Goal: Task Accomplishment & Management: Use online tool/utility

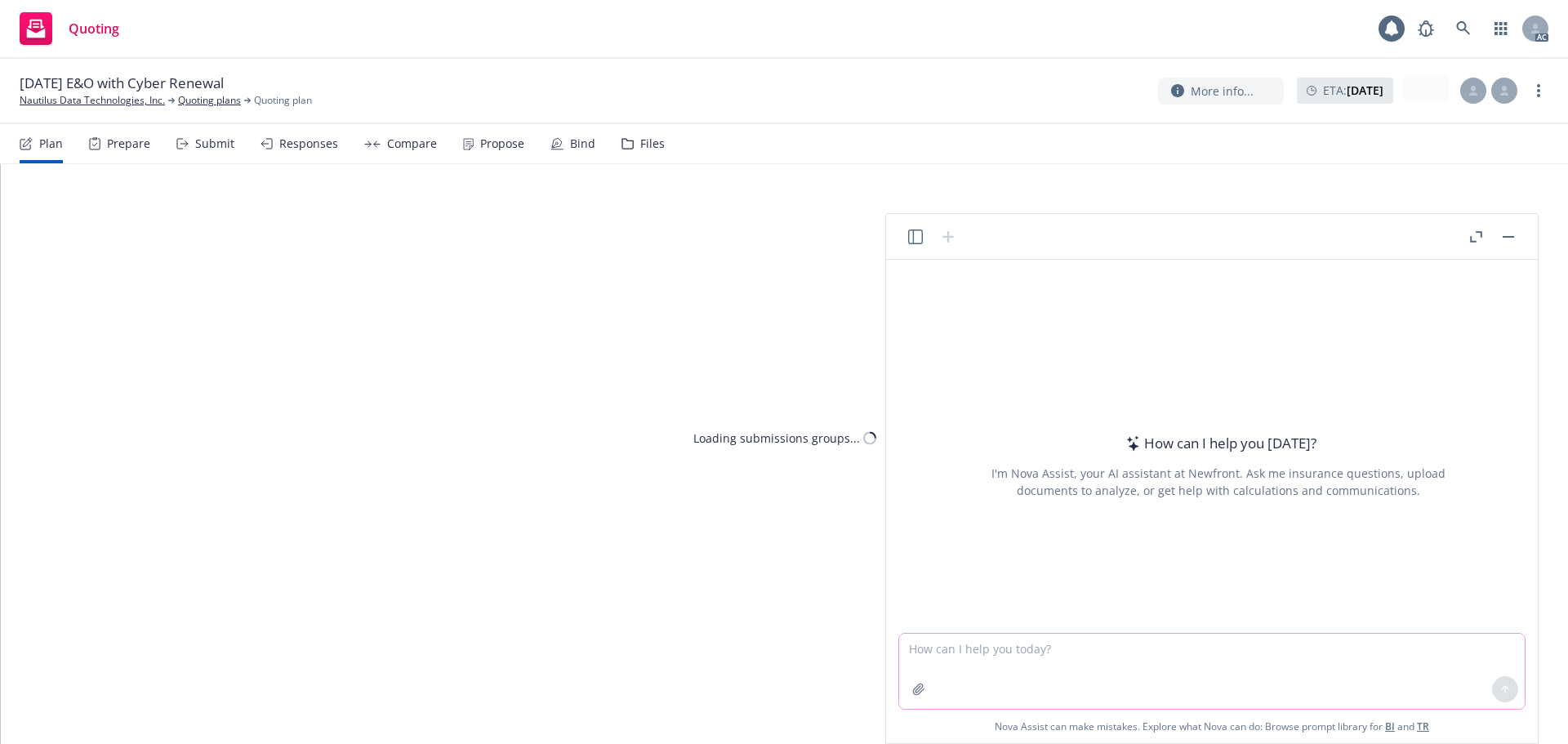
click at [1265, 664] on textarea at bounding box center [1212, 671] width 626 height 76
paste textarea "closer to the renewal date (45 days out or so),"
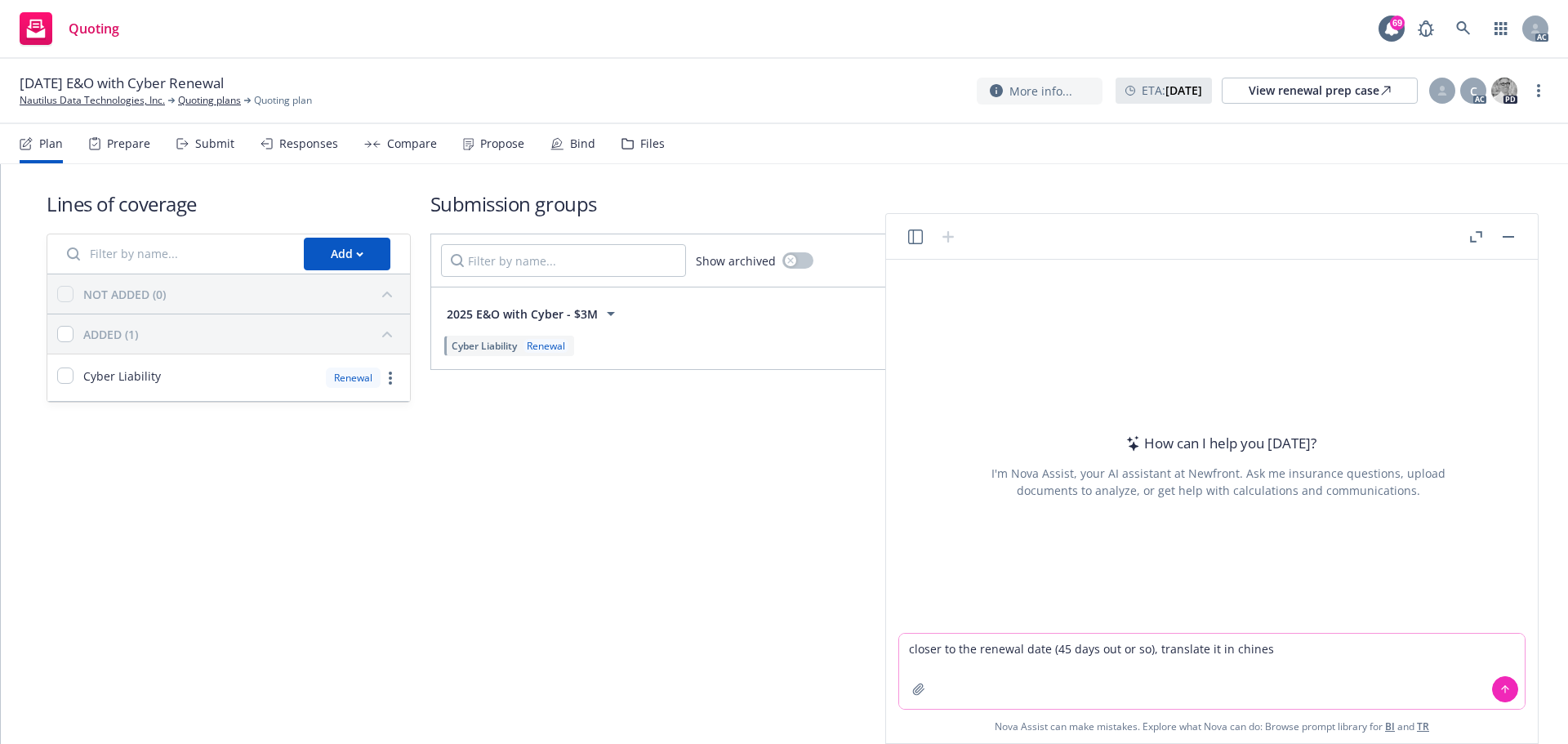
type textarea "closer to the renewal date (45 days out or so), translate it in chinese"
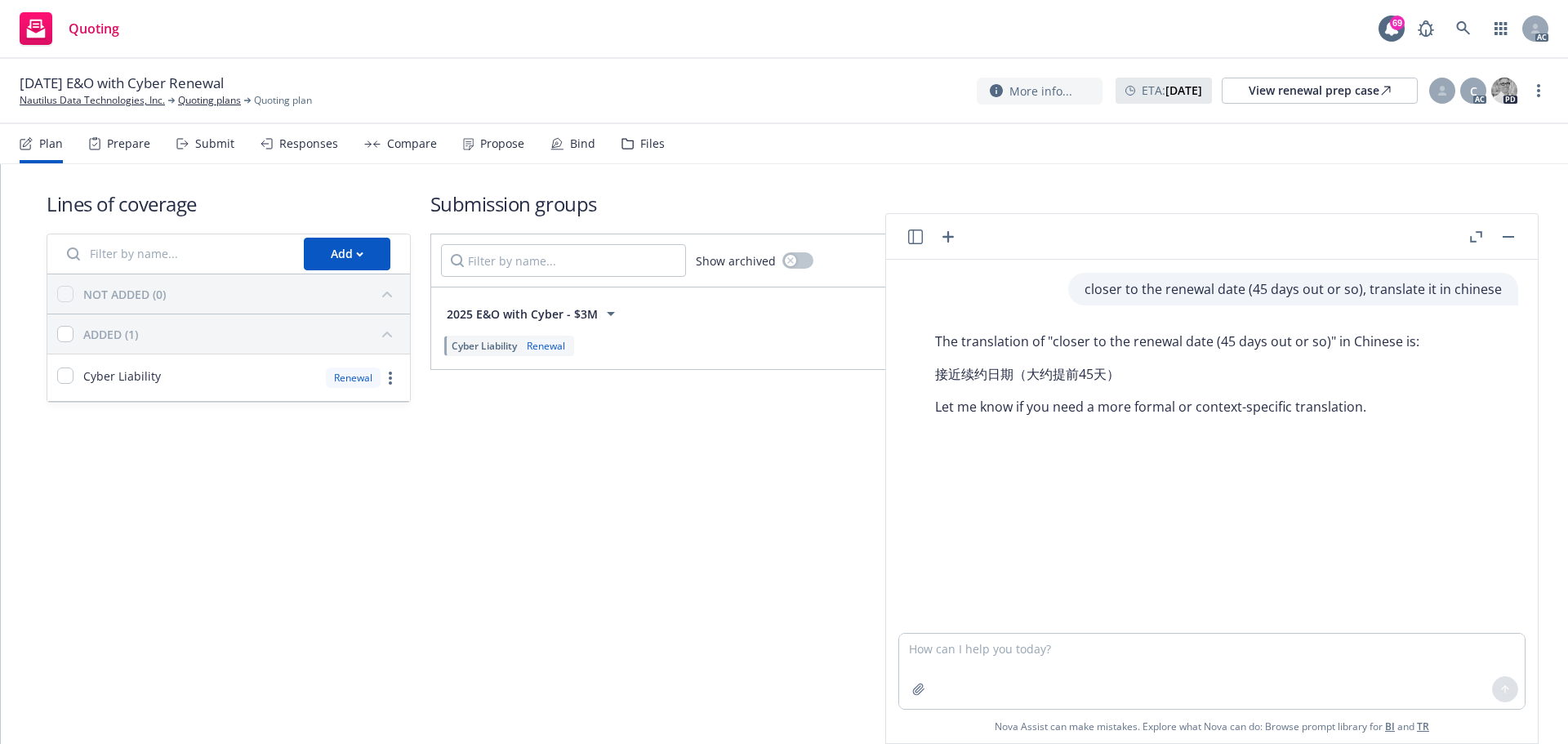
click at [1507, 239] on button "button" at bounding box center [1508, 237] width 20 height 20
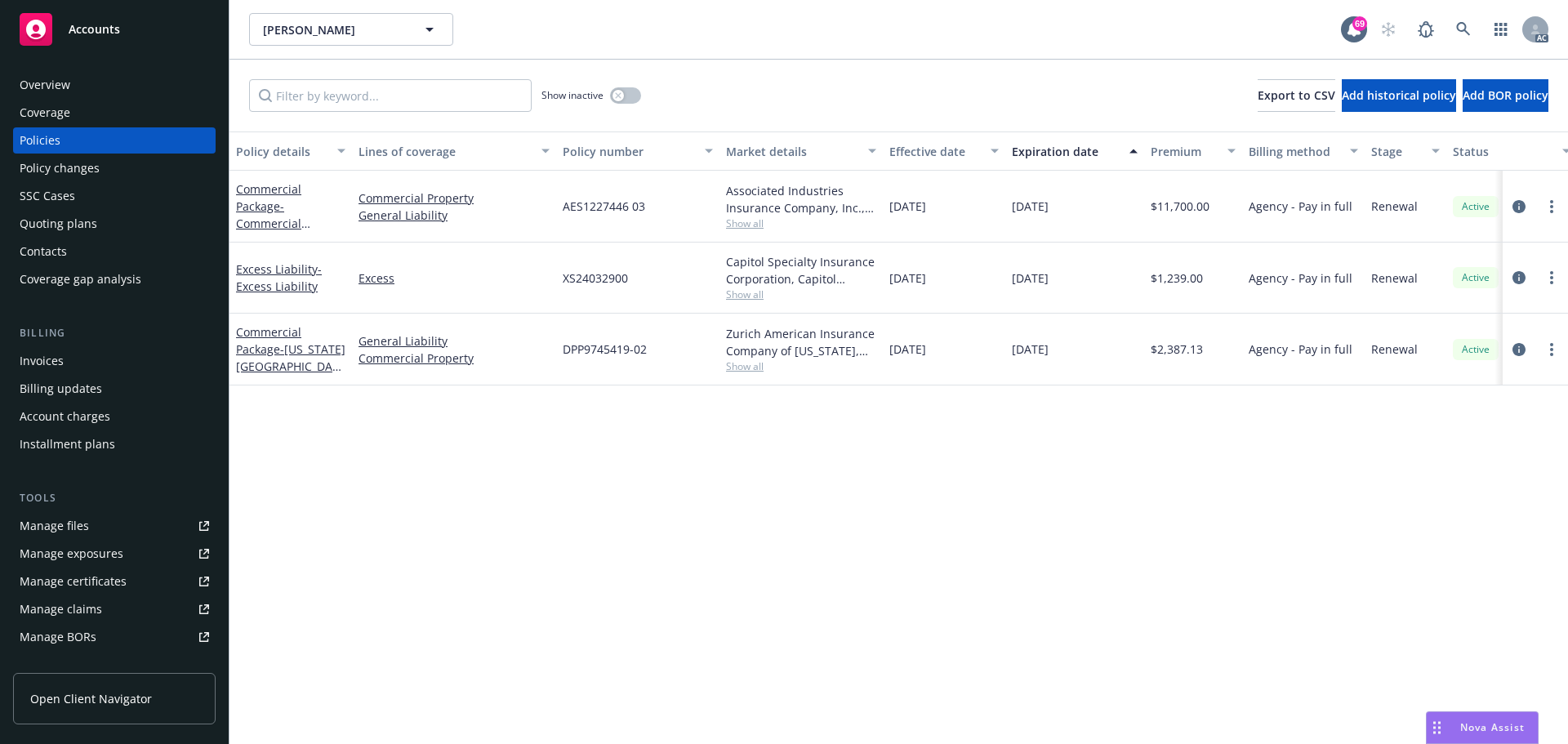
click at [745, 365] on span "Show all" at bounding box center [800, 366] width 150 height 14
click at [1005, 464] on div "Policy details Lines of coverage Policy number Market details Effective date Ex…" at bounding box center [899, 438] width 1339 height 613
click at [747, 222] on span "Show all" at bounding box center [800, 223] width 150 height 14
drag, startPoint x: 962, startPoint y: 406, endPoint x: 1274, endPoint y: 298, distance: 330.2
click at [966, 406] on div "Policy details Lines of coverage Policy number Market details Effective date Ex…" at bounding box center [899, 438] width 1339 height 613
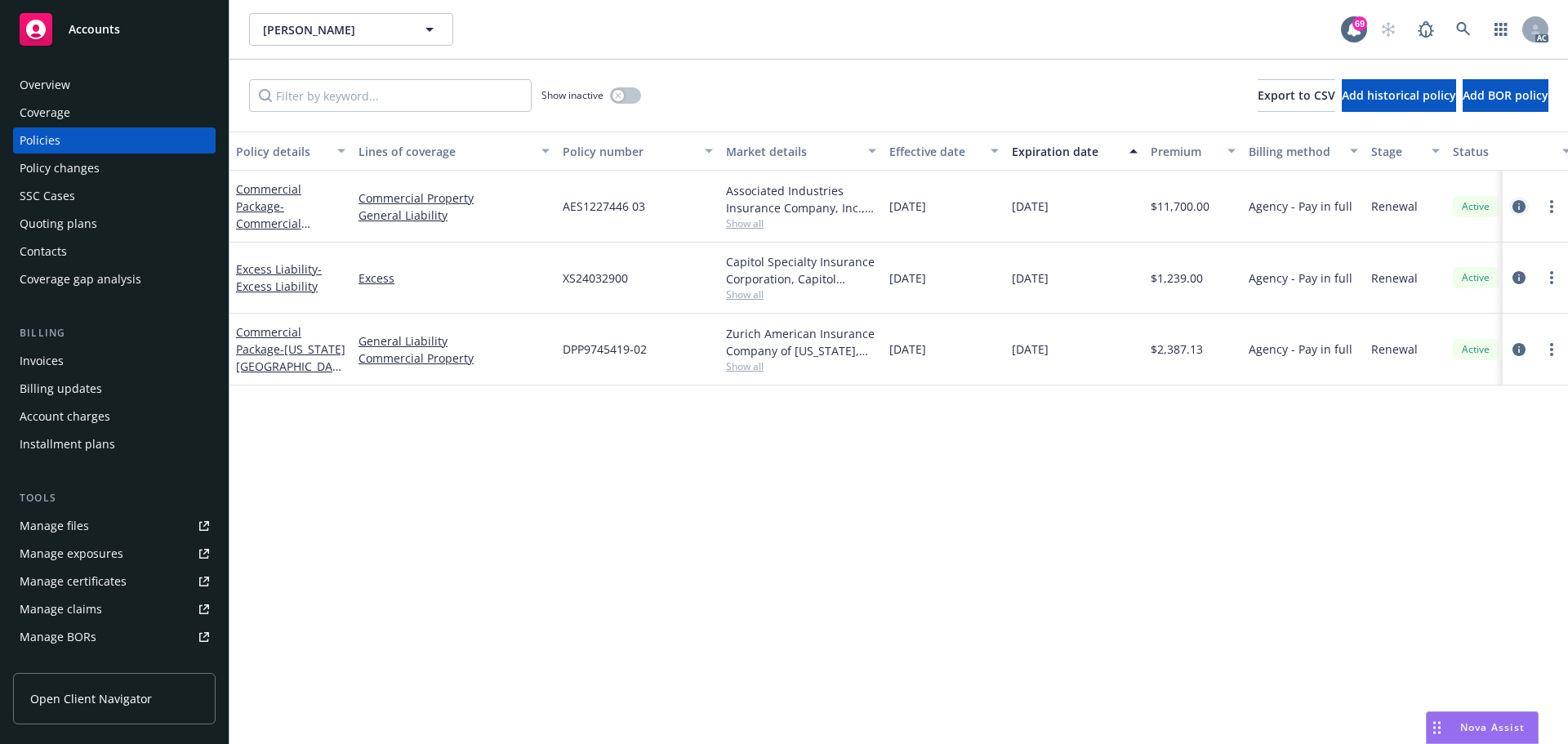
click at [1518, 206] on icon "circleInformation" at bounding box center [1519, 206] width 13 height 13
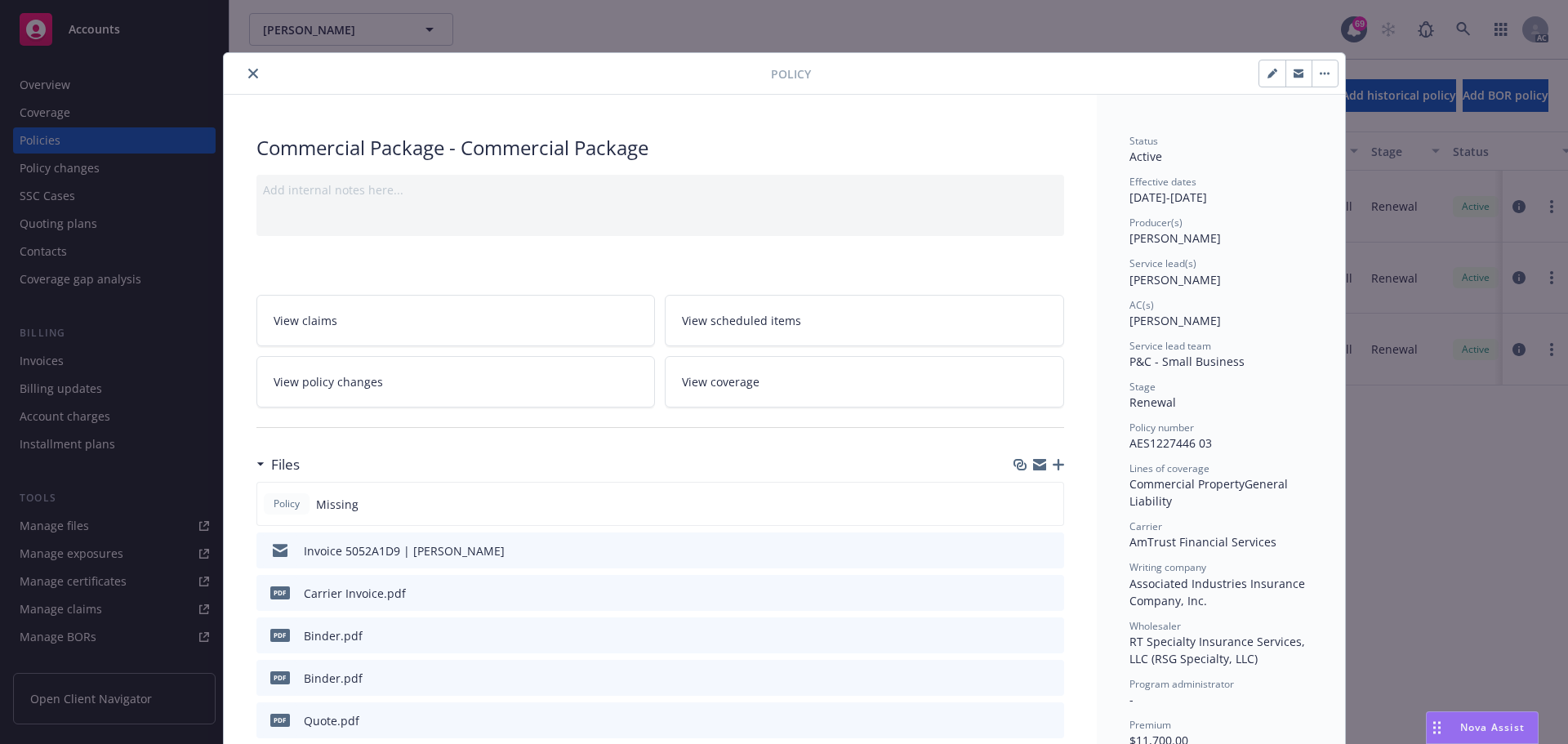
click at [243, 68] on button "close" at bounding box center [253, 73] width 20 height 20
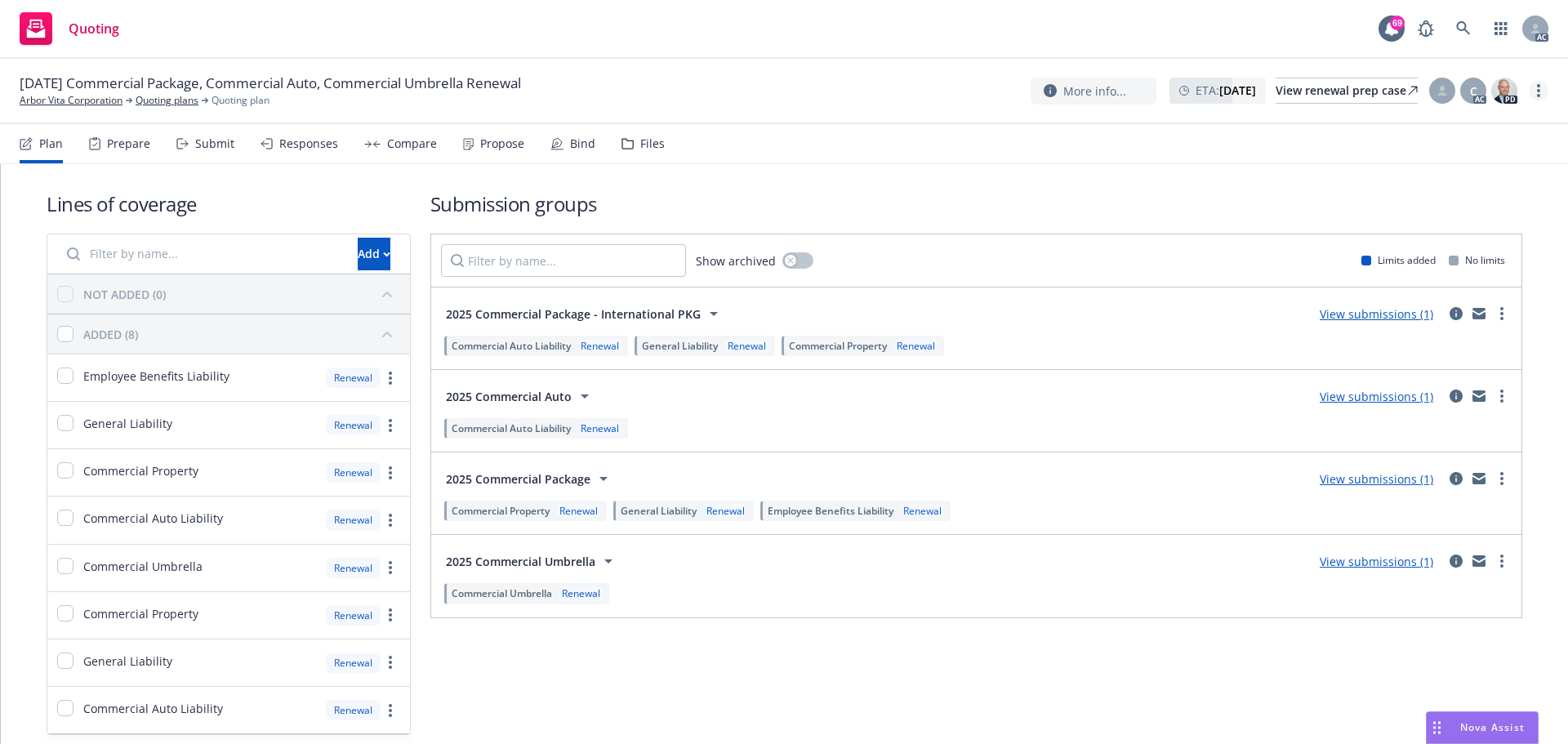
click at [1538, 89] on circle "more" at bounding box center [1538, 91] width 3 height 3
drag, startPoint x: 1420, startPoint y: 124, endPoint x: 1370, endPoint y: 100, distance: 55.5
click at [1419, 124] on link "Copy logging email" at bounding box center [1457, 124] width 182 height 33
click at [1542, 94] on link "more" at bounding box center [1538, 90] width 20 height 20
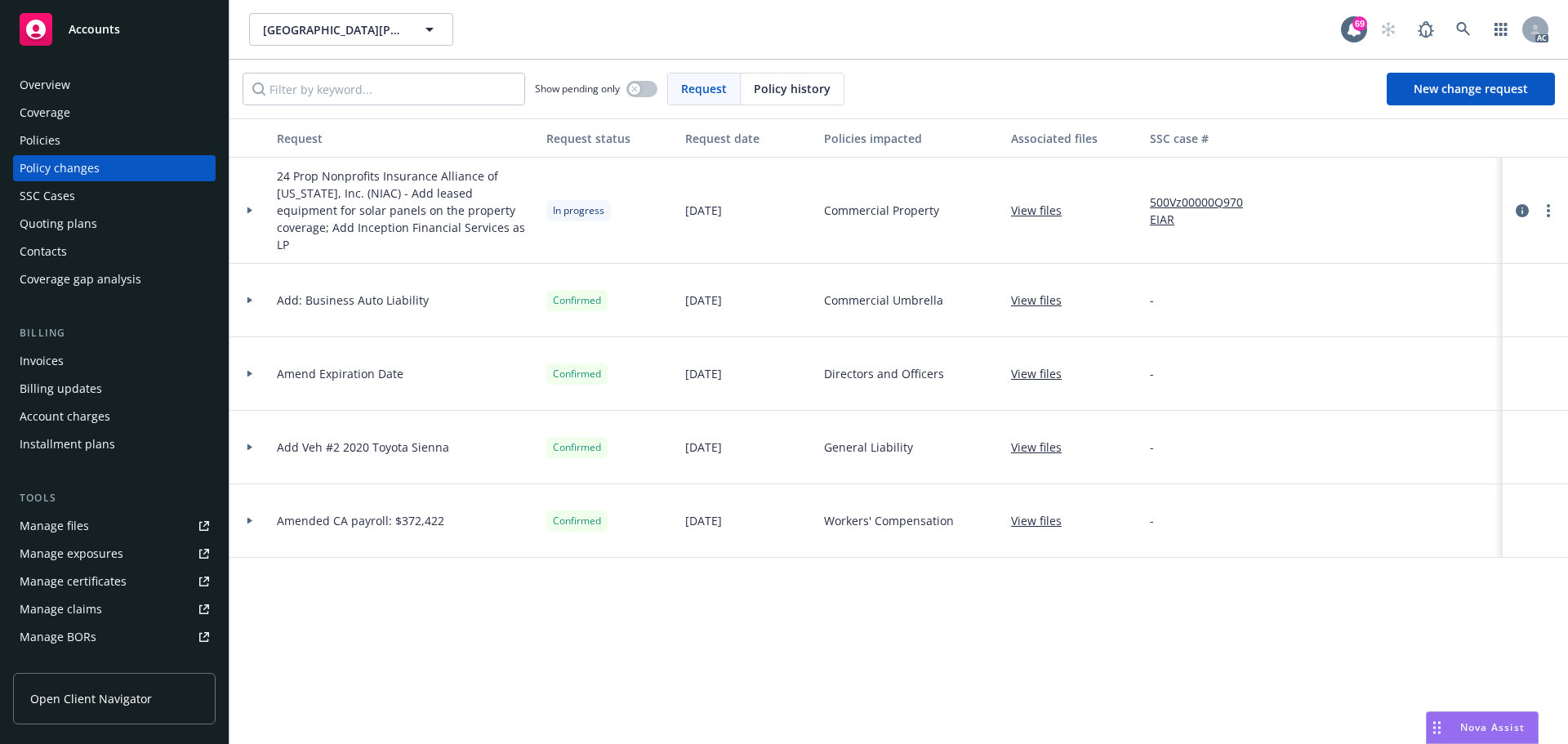
click at [36, 145] on div "Policies" at bounding box center [40, 141] width 41 height 26
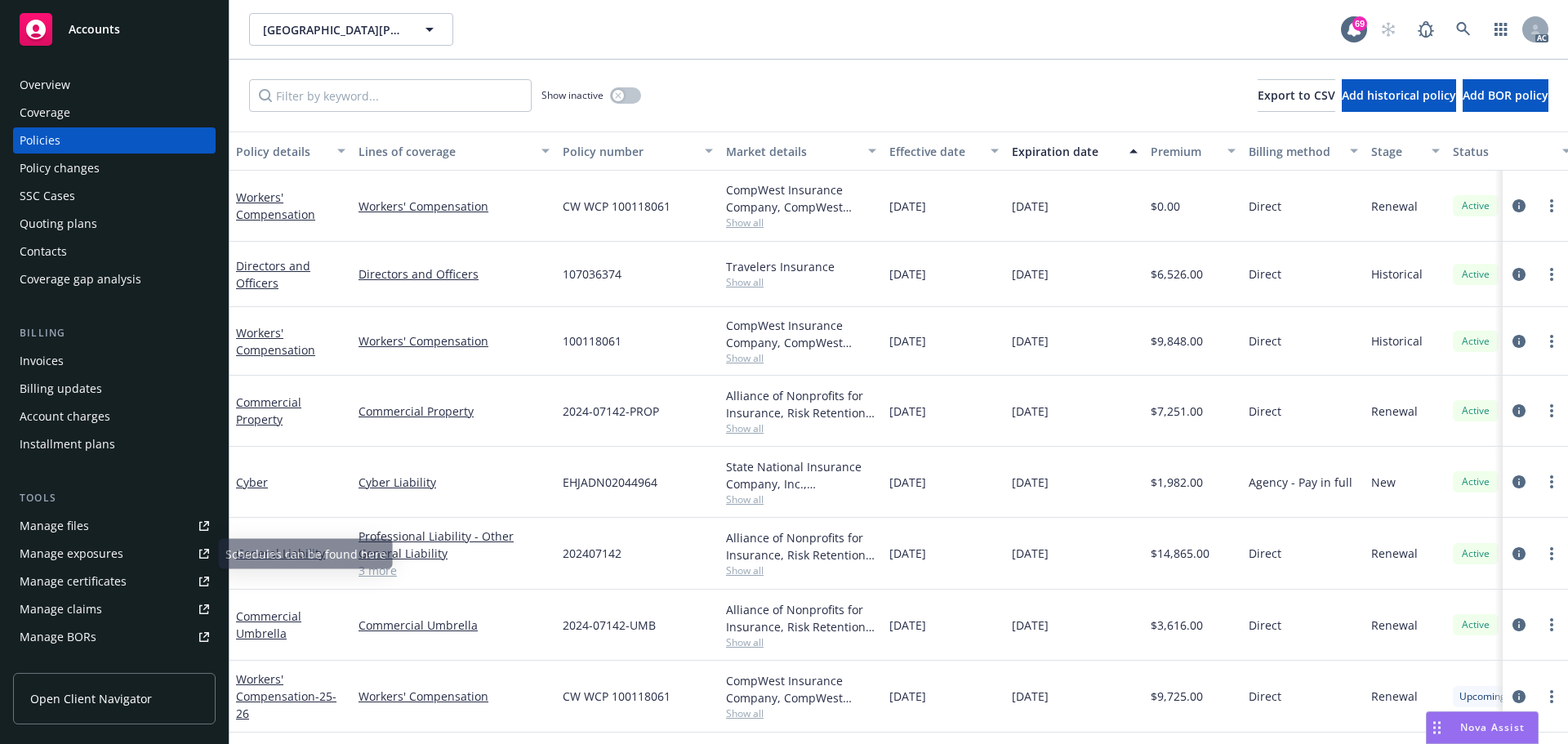
click at [38, 530] on div "Manage files" at bounding box center [55, 526] width 69 height 26
click at [75, 158] on div "Policy changes" at bounding box center [60, 168] width 80 height 26
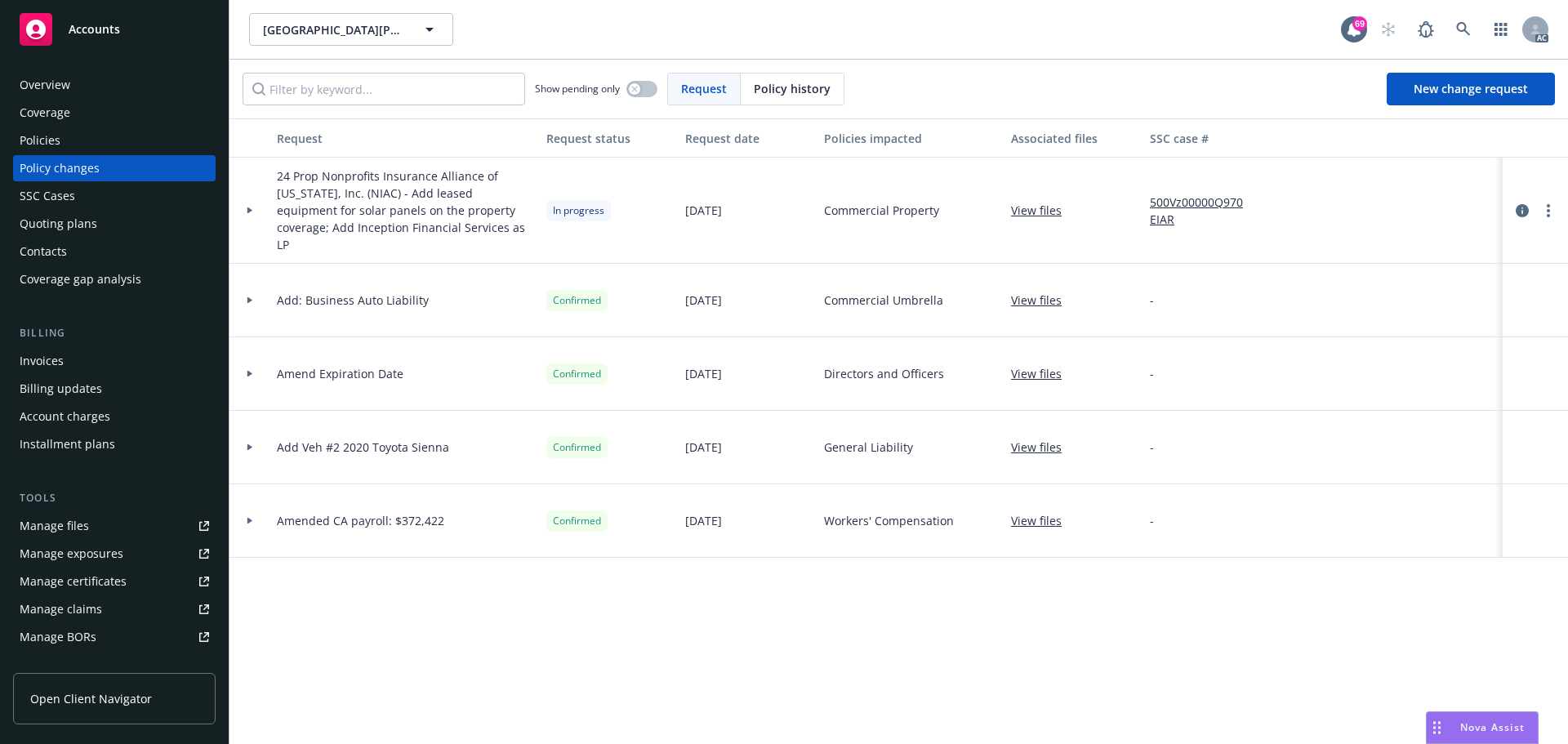
click at [43, 140] on div "Policies" at bounding box center [40, 141] width 41 height 26
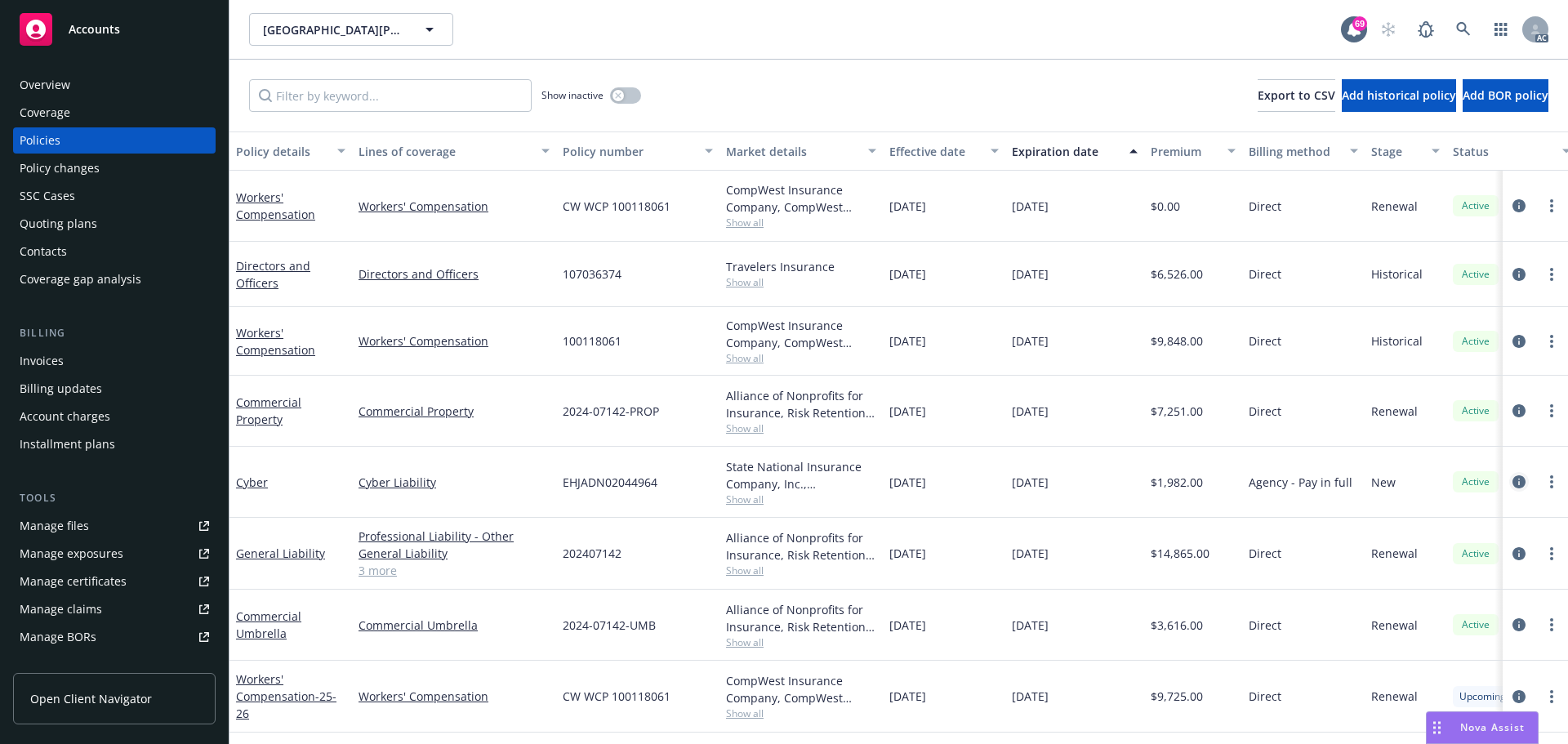
click at [1515, 482] on link "circleInformation" at bounding box center [1519, 482] width 20 height 20
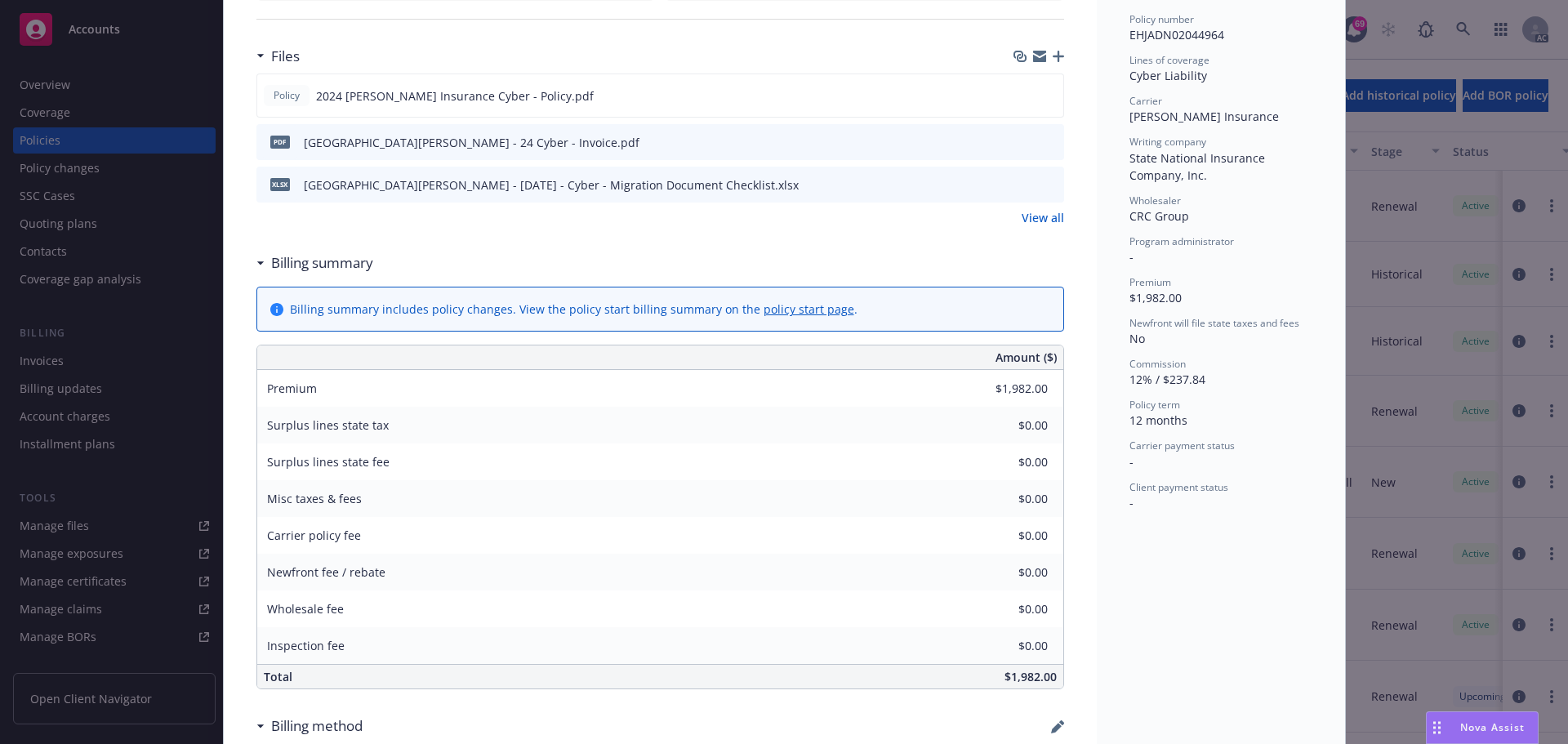
scroll to position [245, 0]
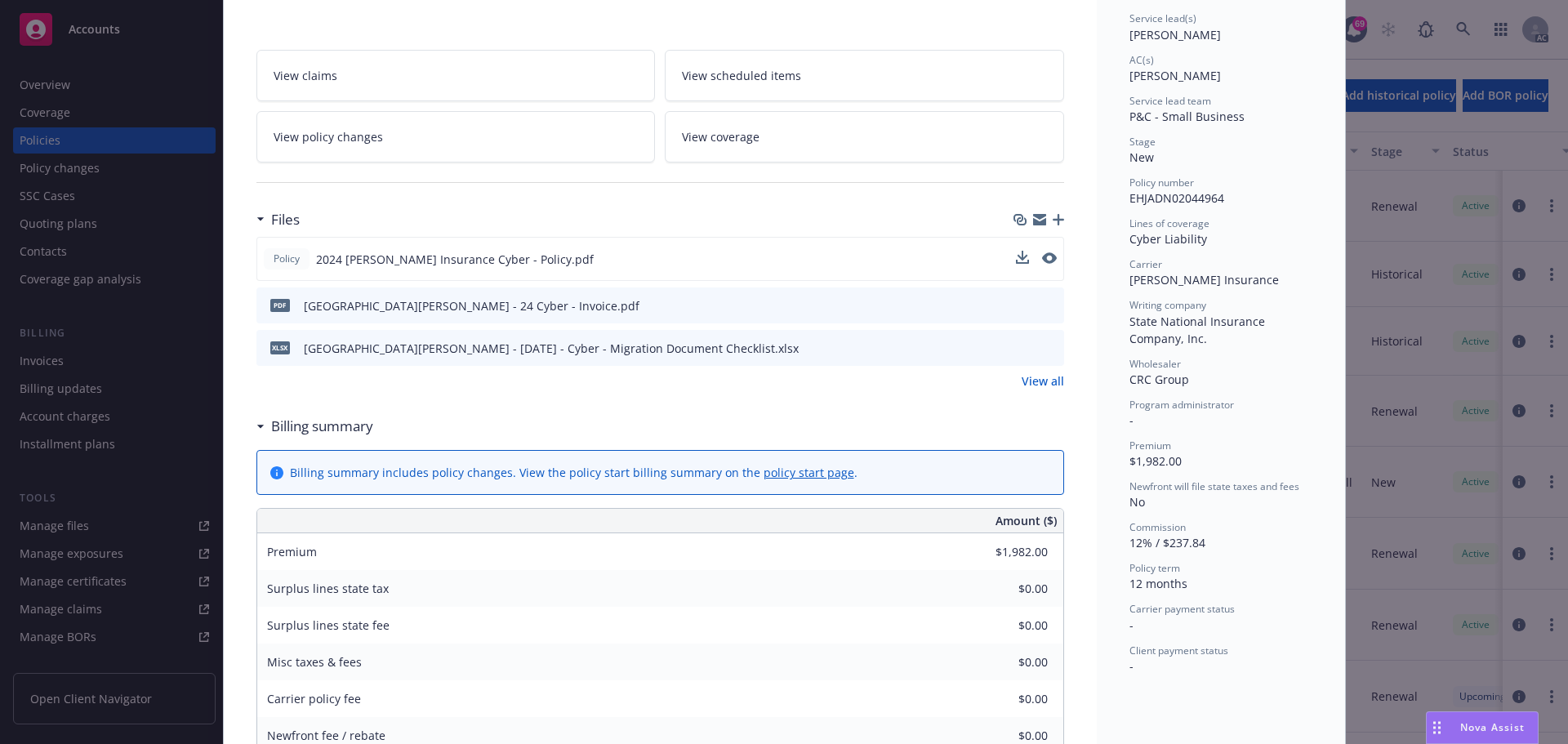
click at [1051, 257] on div "Policy 2024 Markel Insurance Cyber - Policy.pdf" at bounding box center [660, 259] width 807 height 44
click at [1044, 259] on icon "preview file" at bounding box center [1047, 258] width 15 height 11
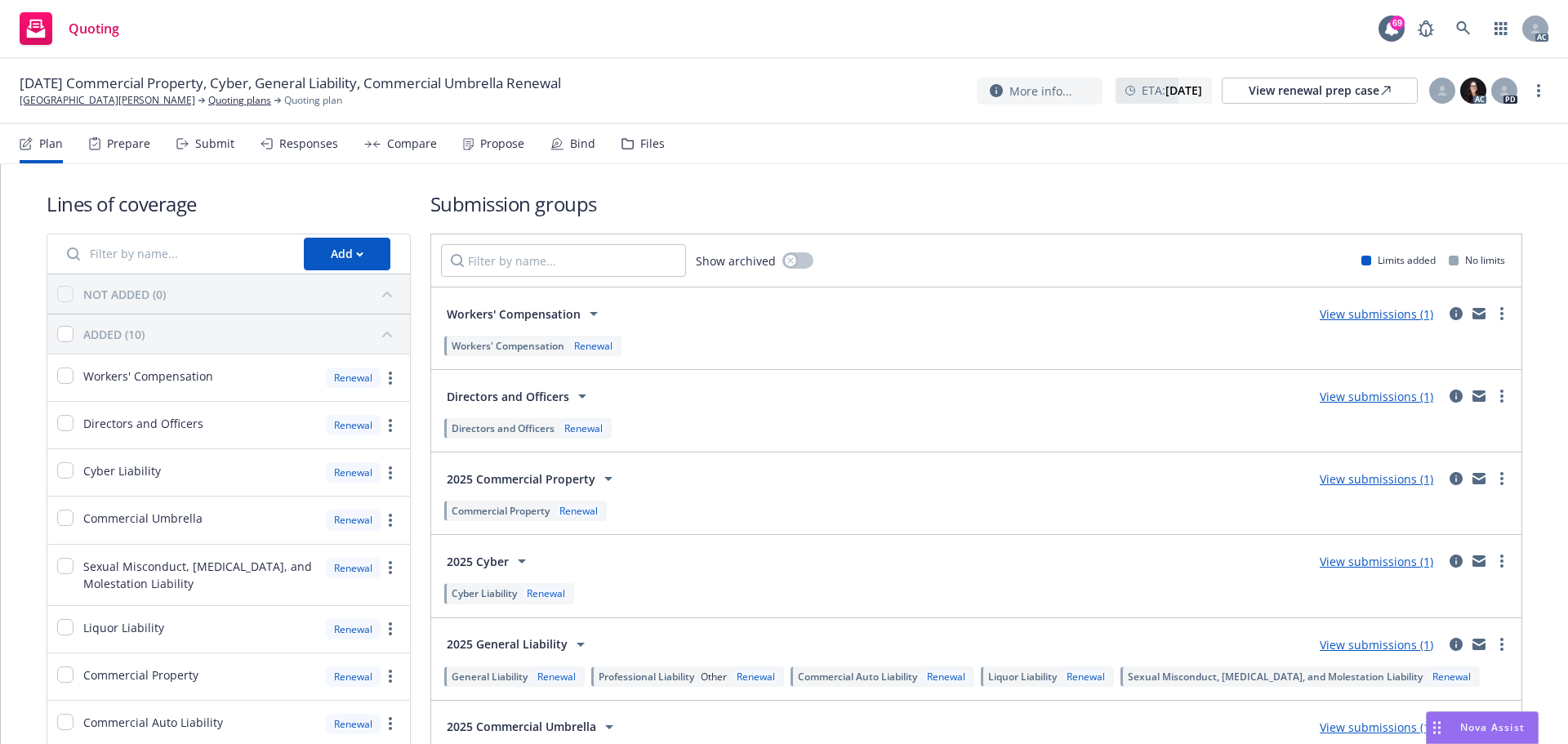
click at [117, 143] on div "Prepare" at bounding box center [128, 143] width 43 height 13
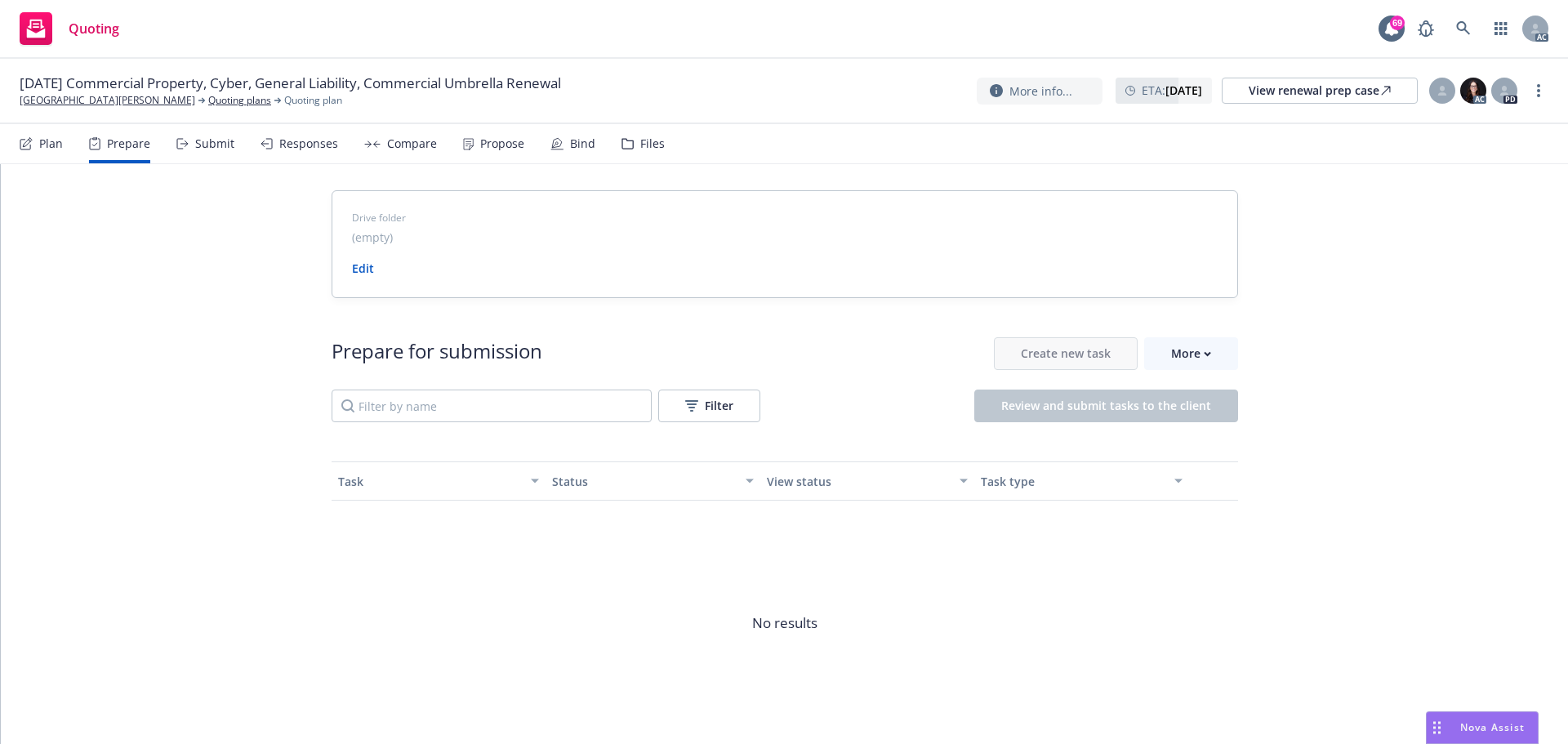
click at [221, 148] on div "Submit" at bounding box center [214, 143] width 39 height 13
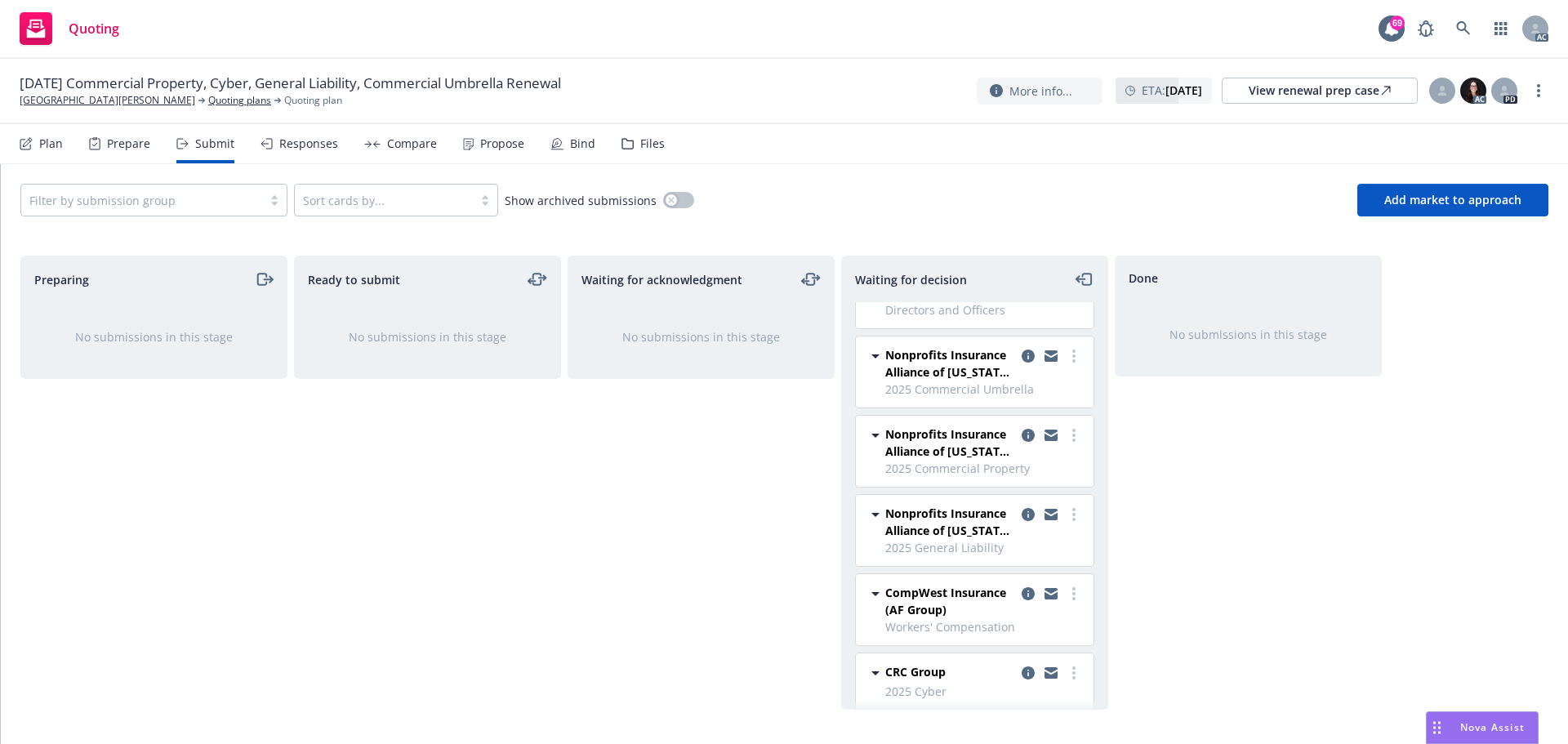
scroll to position [46, 0]
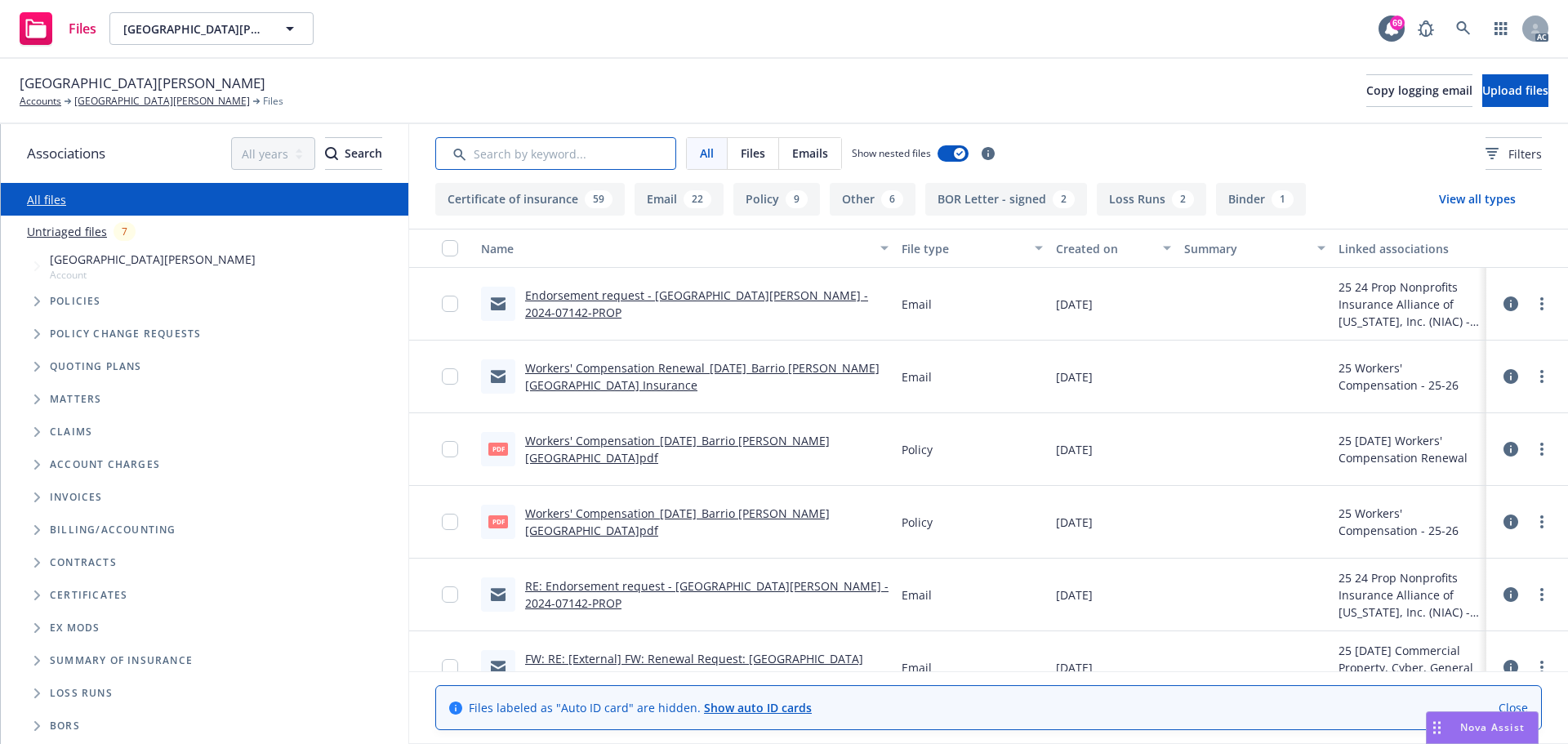
click at [552, 161] on input "Search by keyword..." at bounding box center [556, 154] width 241 height 33
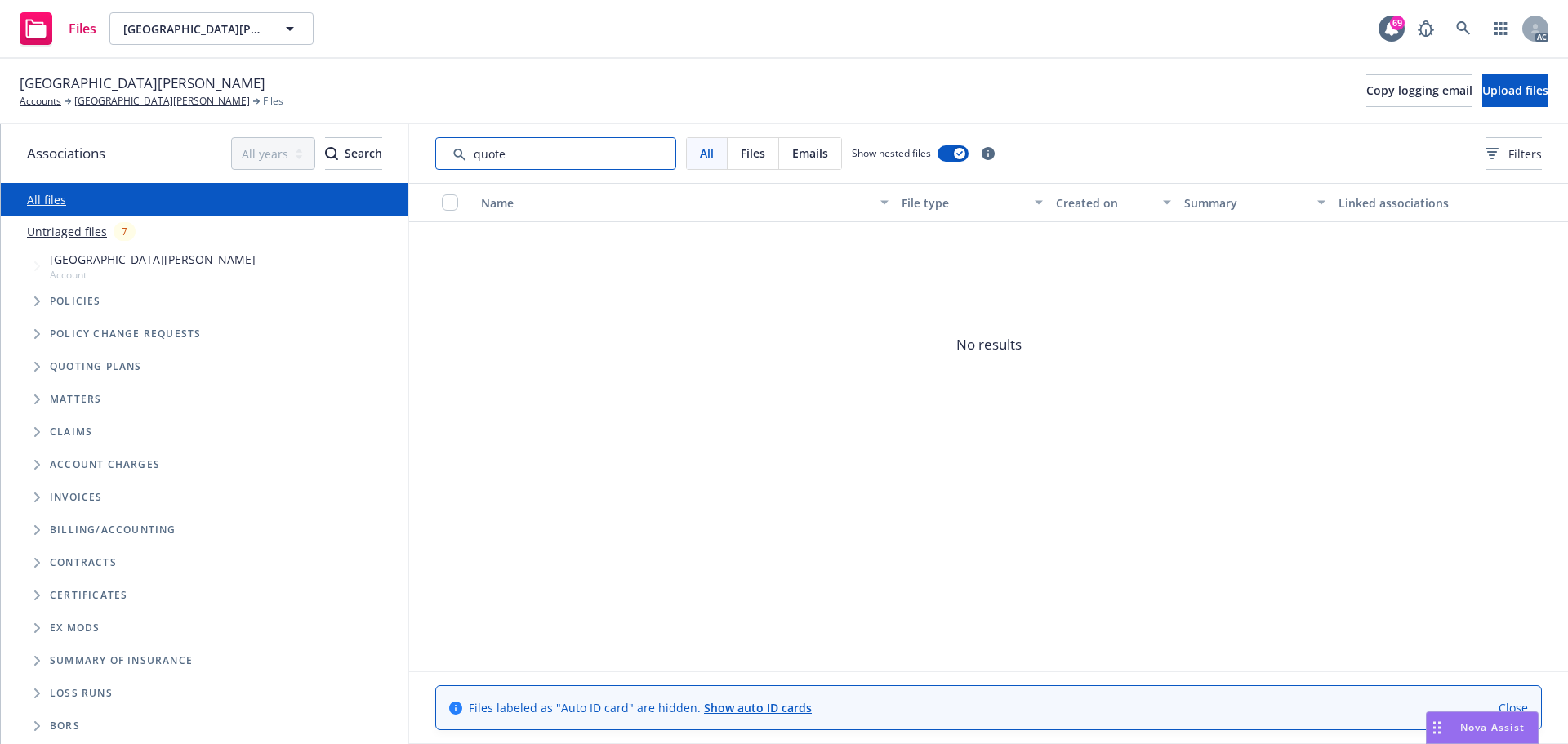
drag, startPoint x: 569, startPoint y: 155, endPoint x: 395, endPoint y: 153, distance: 174.0
click at [395, 153] on div "Associations All years 2027 2026 2025 2024 2023 2022 2021 2020 2019 2018 2017 2…" at bounding box center [784, 434] width 1567 height 620
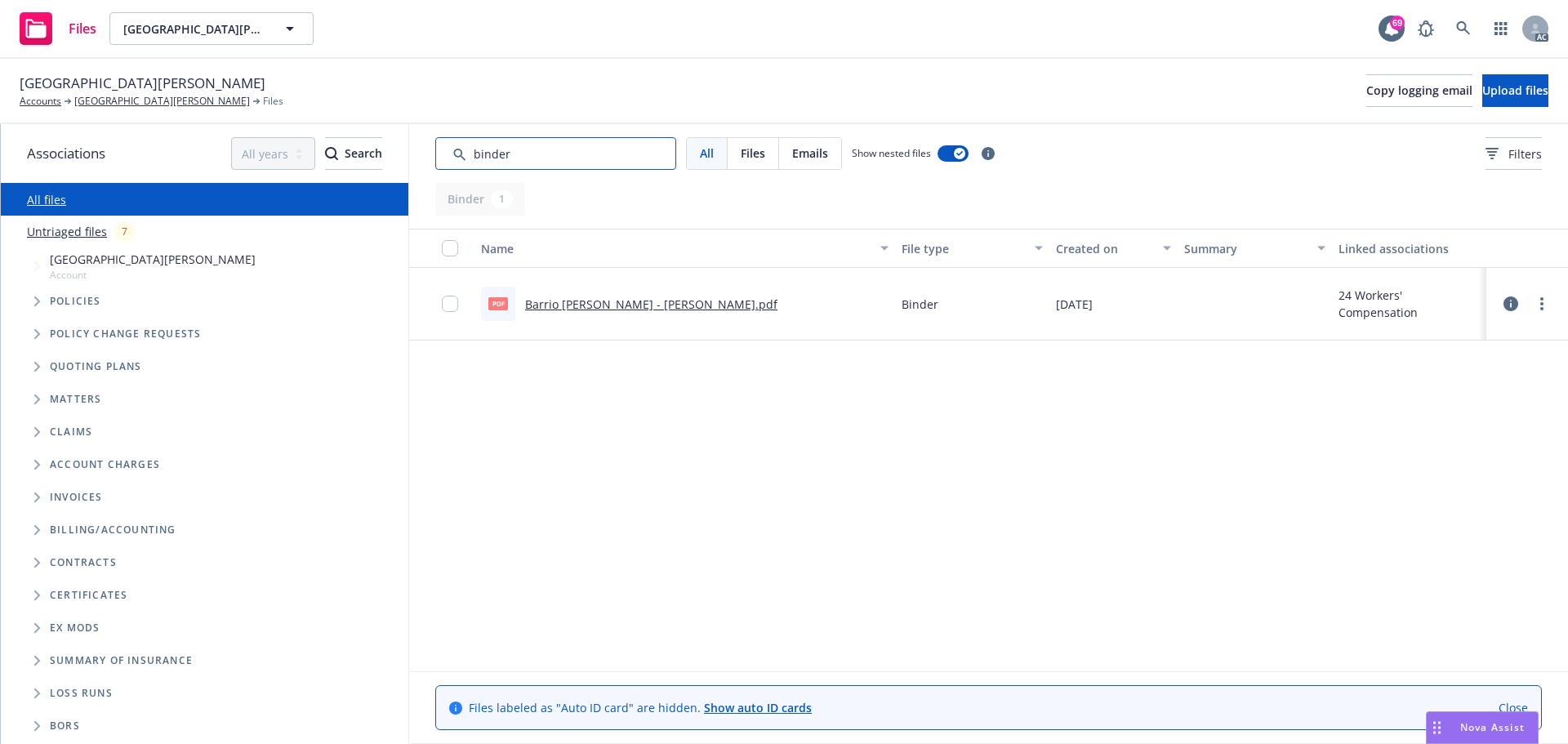
type input "binder"
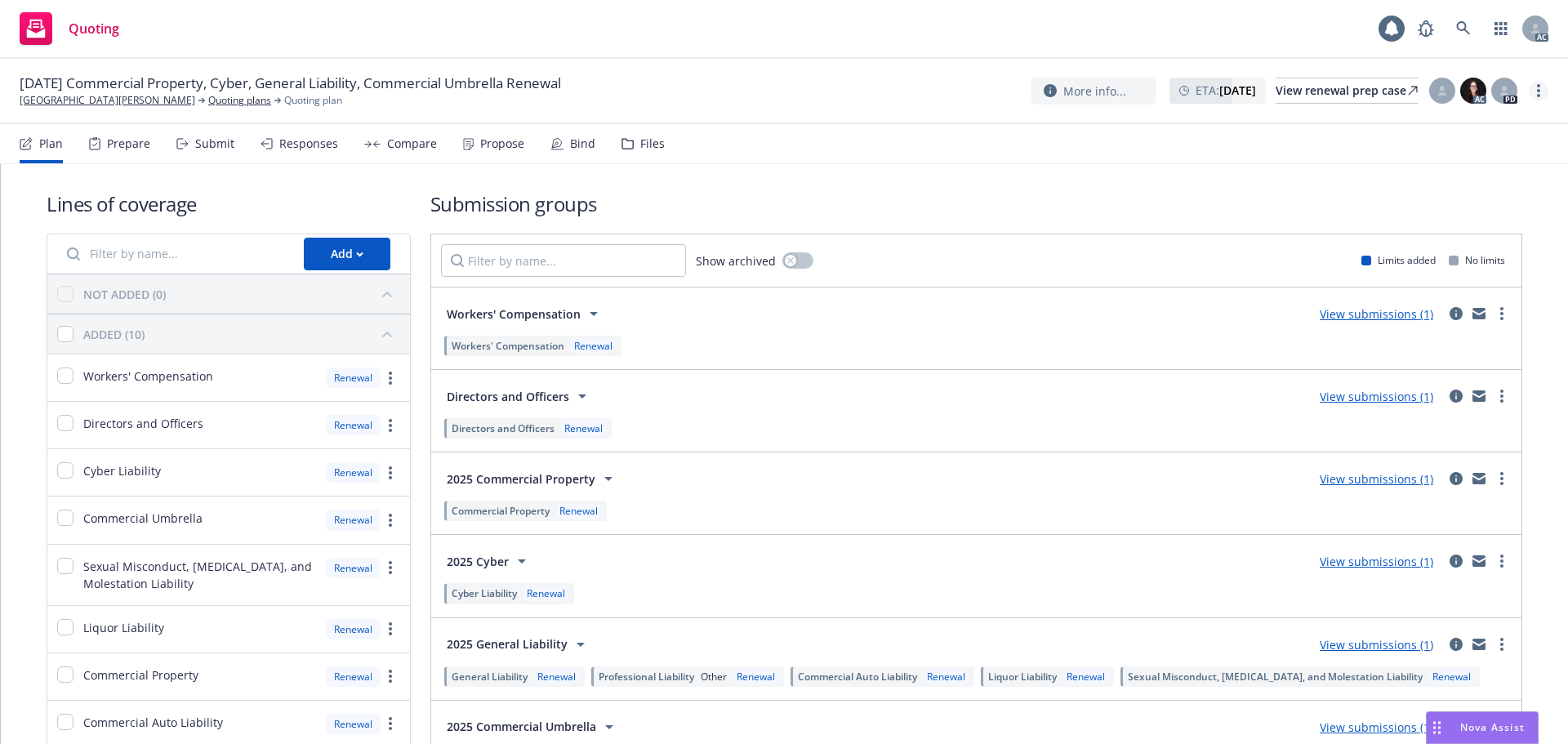
click at [1536, 89] on link "more" at bounding box center [1538, 90] width 20 height 20
click at [1467, 117] on link "Copy logging email" at bounding box center [1457, 124] width 182 height 33
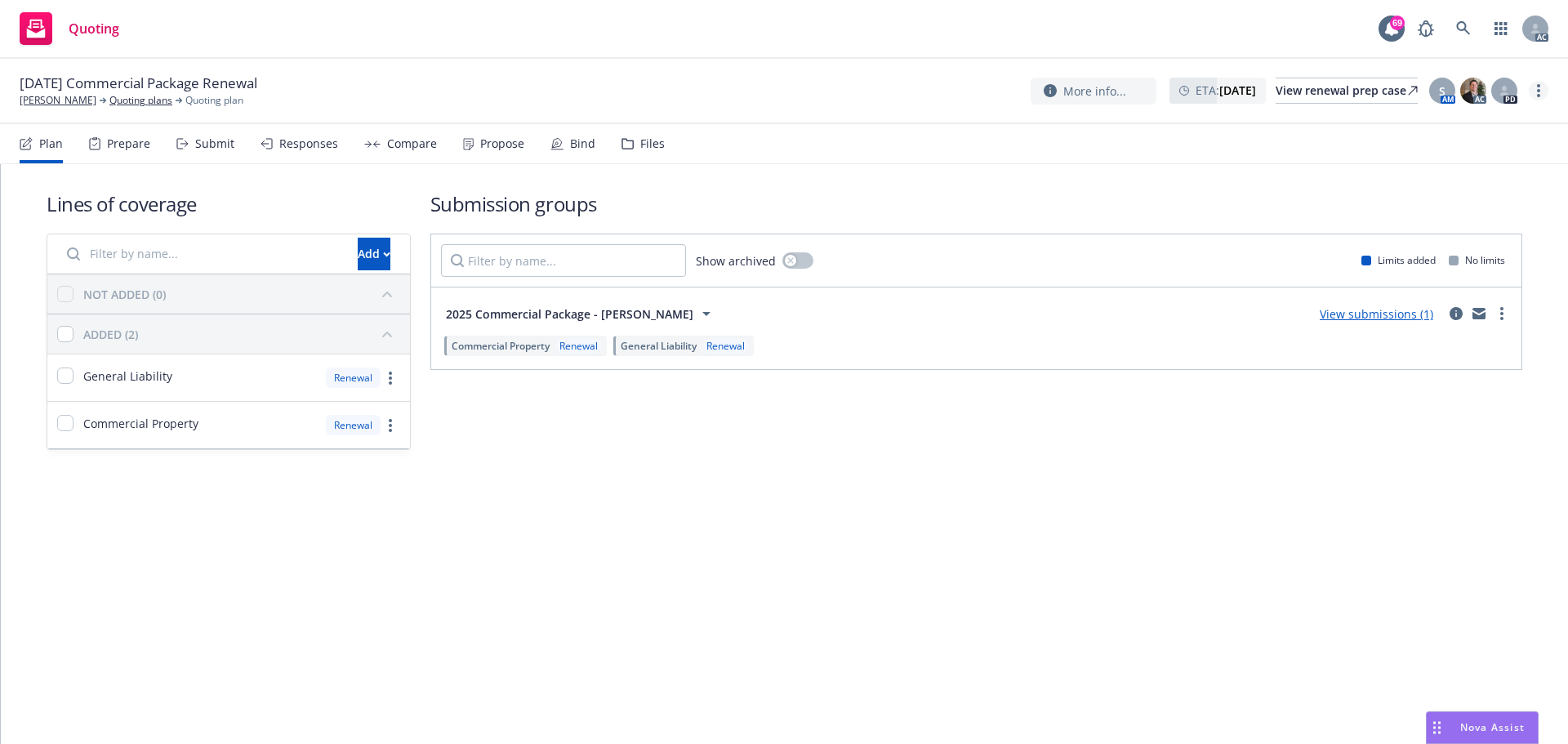
click at [1543, 86] on link "more" at bounding box center [1538, 90] width 20 height 20
drag, startPoint x: 1437, startPoint y: 128, endPoint x: 1402, endPoint y: 124, distance: 35.2
click at [1438, 128] on link "Copy logging email" at bounding box center [1457, 124] width 182 height 33
click at [1541, 99] on link "more" at bounding box center [1538, 90] width 20 height 20
click at [1438, 129] on link "Copy logging email" at bounding box center [1457, 124] width 182 height 33
